Goal: Find specific page/section: Find specific page/section

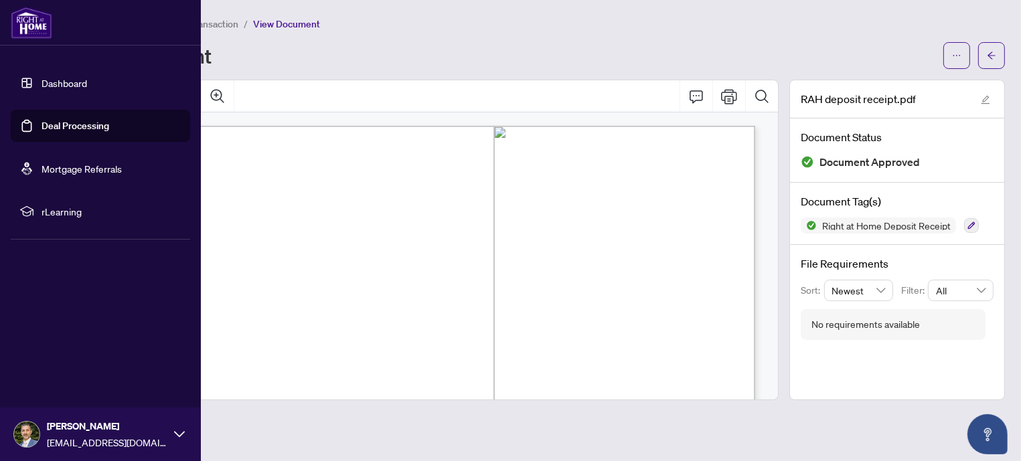
click at [75, 84] on link "Dashboard" at bounding box center [64, 83] width 46 height 12
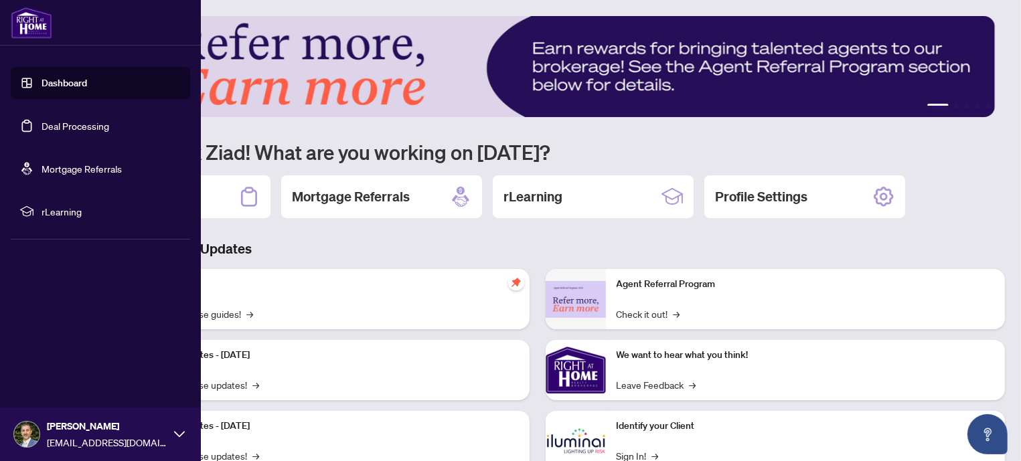
click at [94, 129] on link "Deal Processing" at bounding box center [75, 126] width 68 height 12
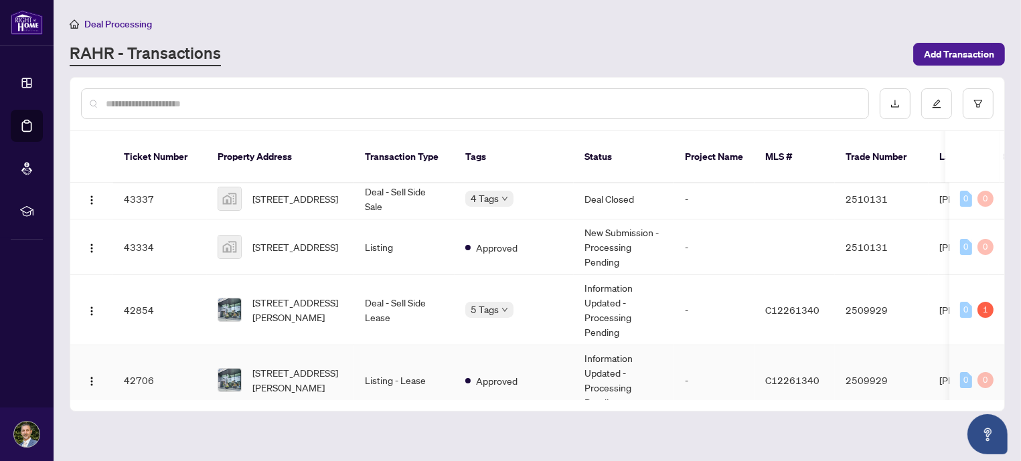
scroll to position [402, 0]
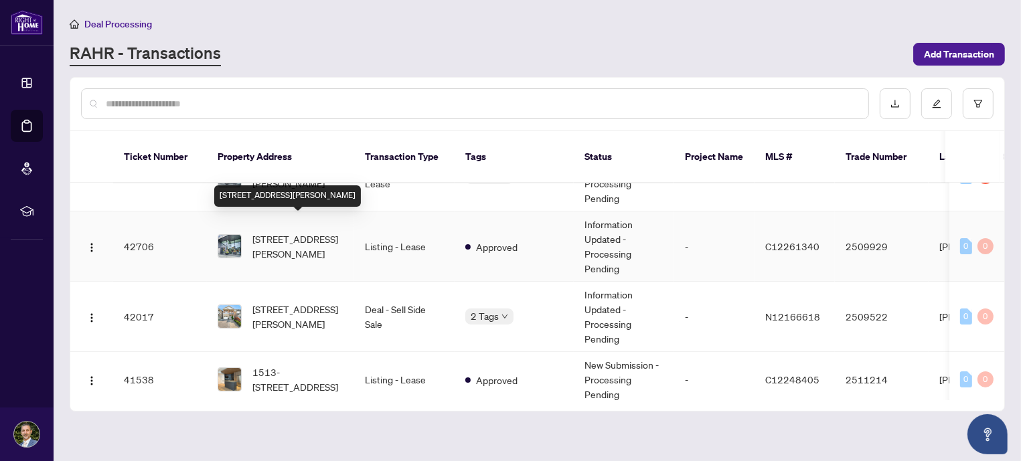
click at [293, 232] on span "[STREET_ADDRESS][PERSON_NAME]" at bounding box center [297, 246] width 91 height 29
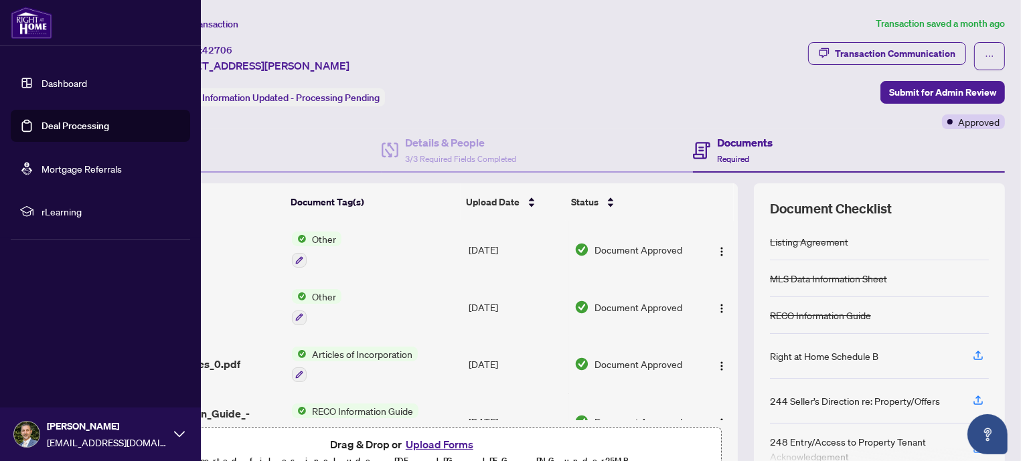
click at [86, 126] on link "Deal Processing" at bounding box center [75, 126] width 68 height 12
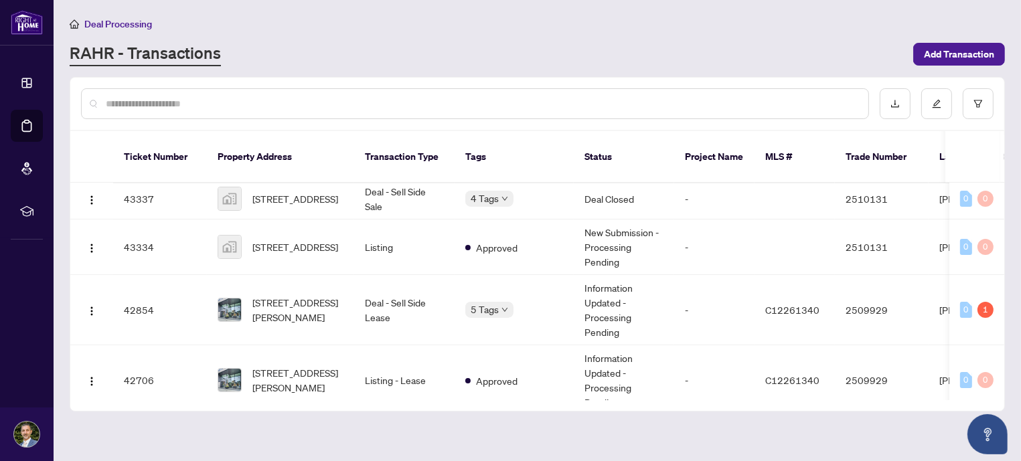
scroll to position [335, 0]
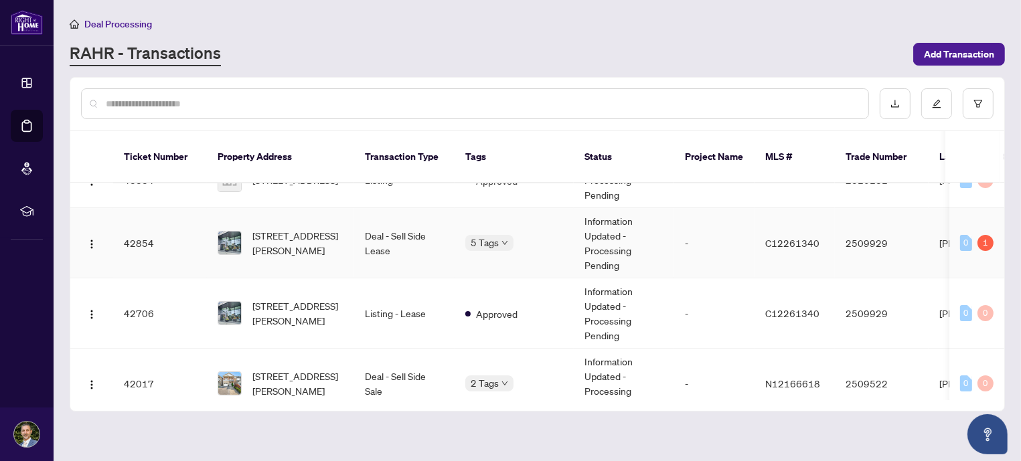
click at [383, 229] on td "Deal - Sell Side Lease" at bounding box center [404, 243] width 100 height 70
